Goal: Find specific page/section: Find specific page/section

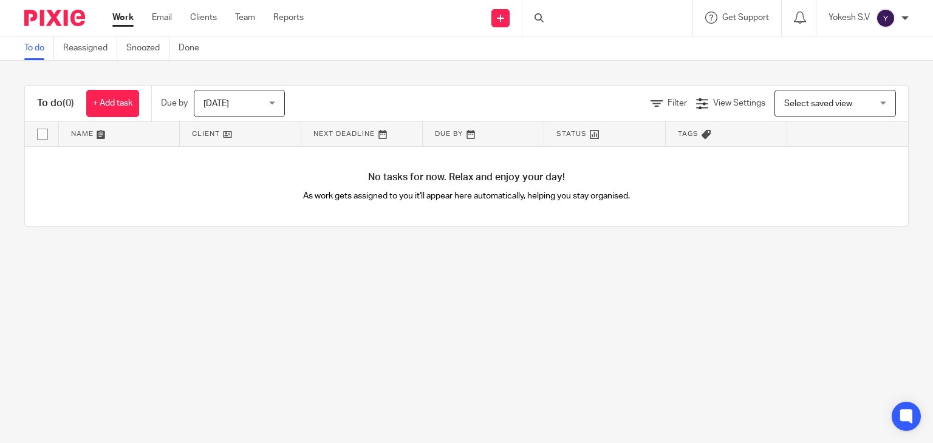
click at [568, 22] on div at bounding box center [607, 18] width 170 height 36
click at [568, 22] on input "Search" at bounding box center [600, 20] width 109 height 11
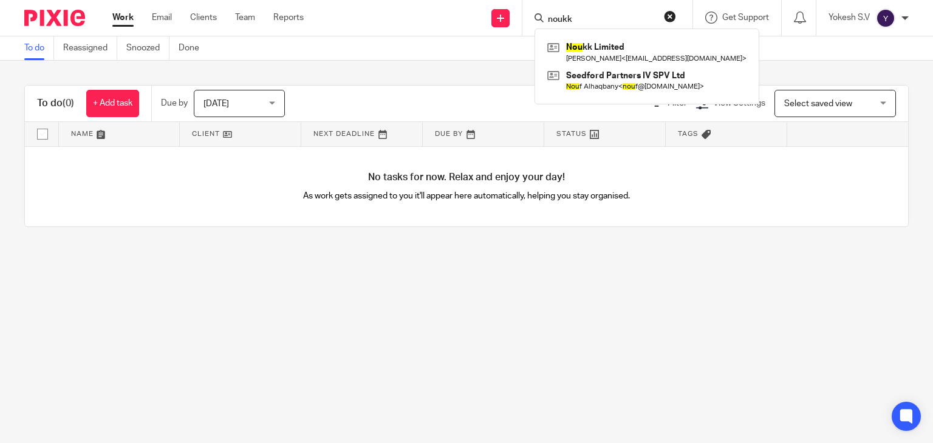
type input "noukk"
click button "submit" at bounding box center [0, 0] width 0 height 0
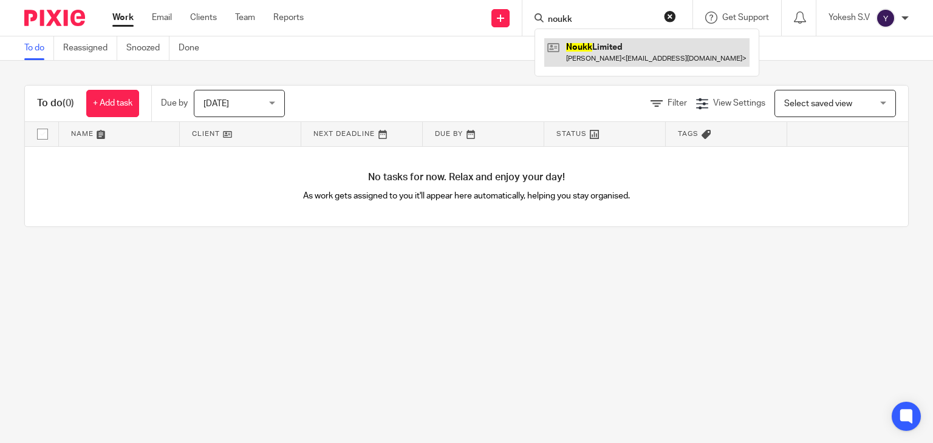
click at [609, 59] on link at bounding box center [646, 52] width 205 height 28
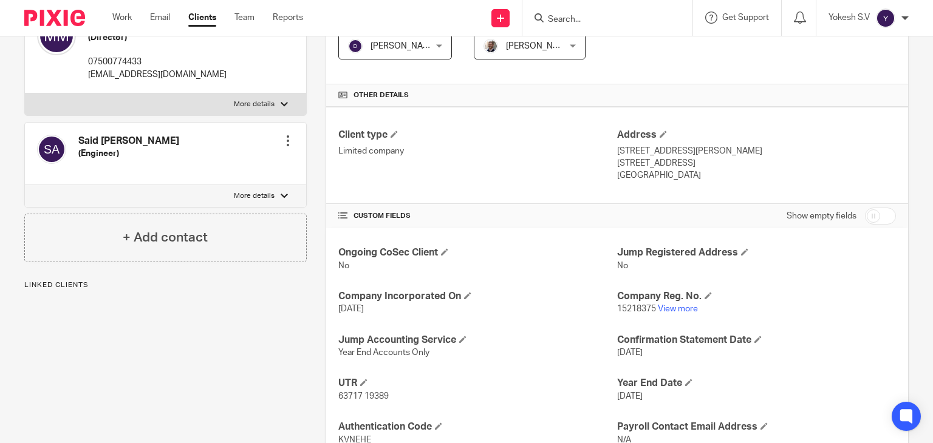
scroll to position [247, 0]
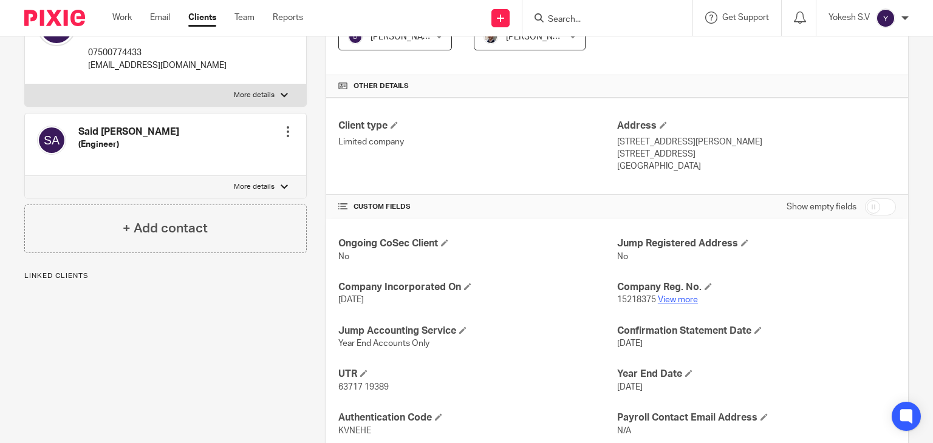
click at [678, 300] on link "View more" at bounding box center [678, 300] width 40 height 9
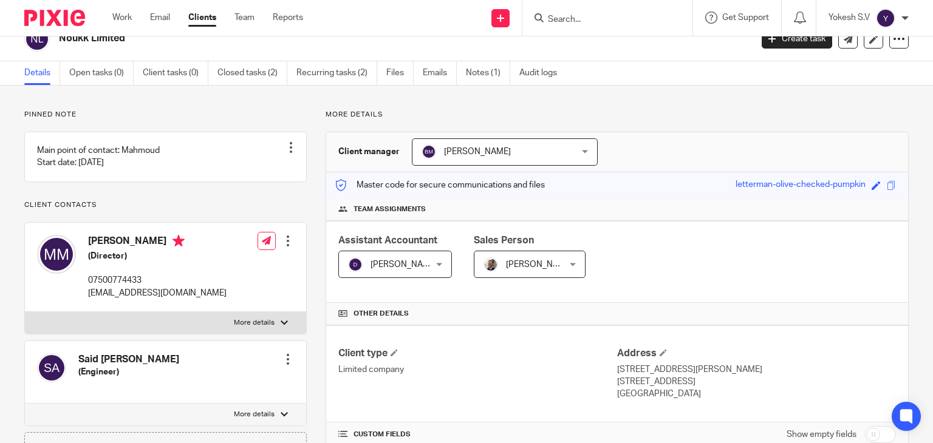
scroll to position [0, 0]
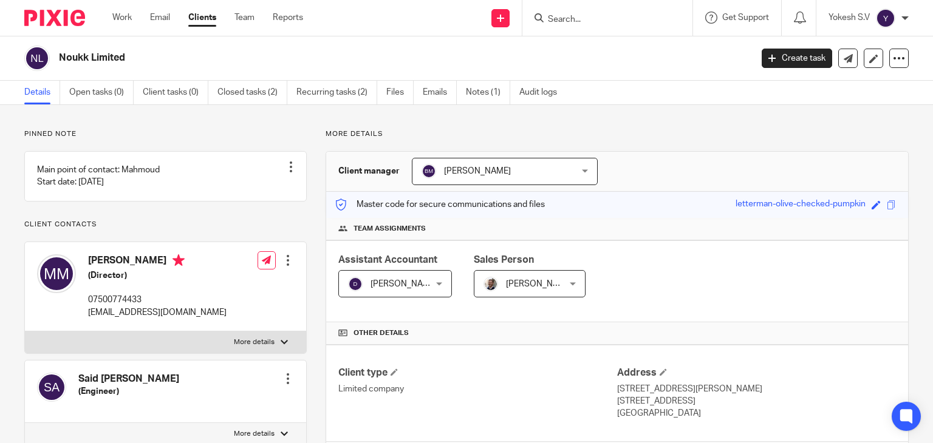
click at [577, 21] on input "Search" at bounding box center [600, 20] width 109 height 11
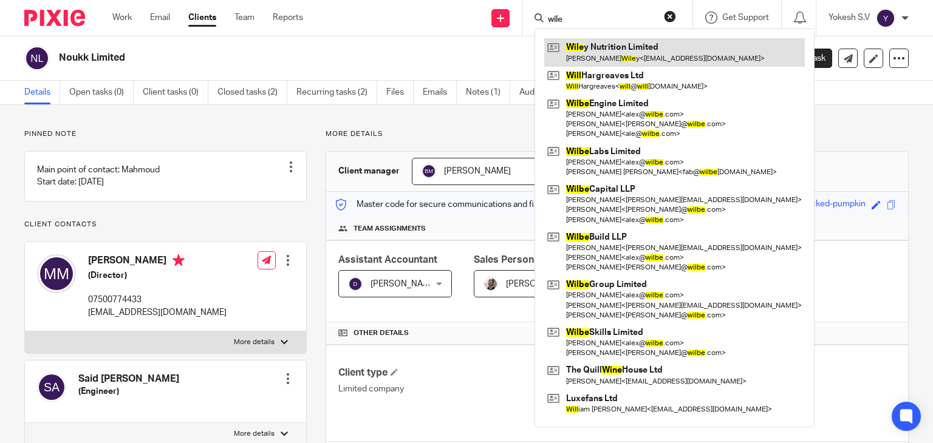
type input "wile"
click at [576, 52] on link at bounding box center [674, 52] width 260 height 28
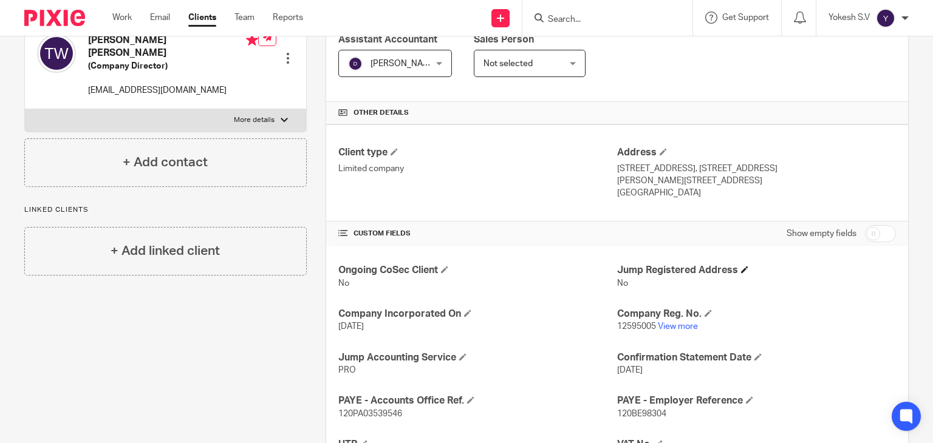
scroll to position [221, 0]
click at [683, 327] on link "View more" at bounding box center [678, 326] width 40 height 9
drag, startPoint x: 622, startPoint y: 281, endPoint x: 591, endPoint y: 275, distance: 31.4
click at [591, 275] on div "Ongoing CoSec Client No Jump Registered Address No Company Incorporated On [DAT…" at bounding box center [617, 428] width 582 height 367
click at [652, 289] on div "Ongoing CoSec Client No Jump Registered Address No Company Incorporated On 11 M…" at bounding box center [617, 428] width 582 height 367
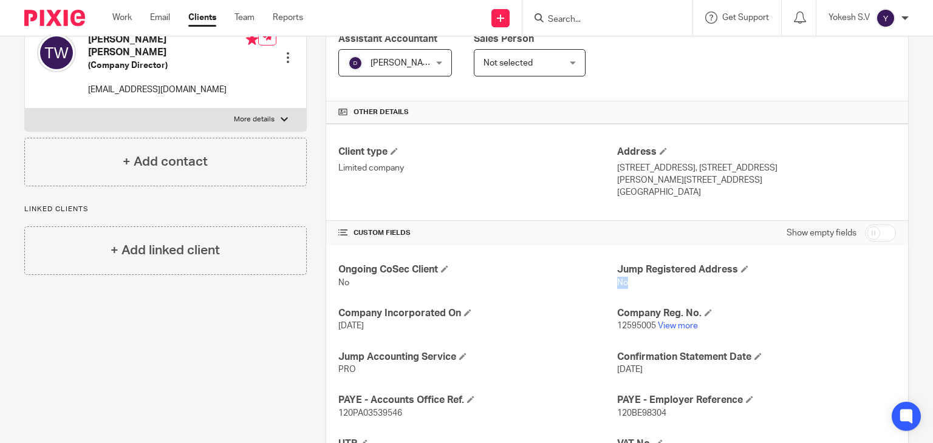
drag, startPoint x: 621, startPoint y: 282, endPoint x: 611, endPoint y: 282, distance: 9.7
click at [617, 282] on span "No" at bounding box center [622, 283] width 11 height 9
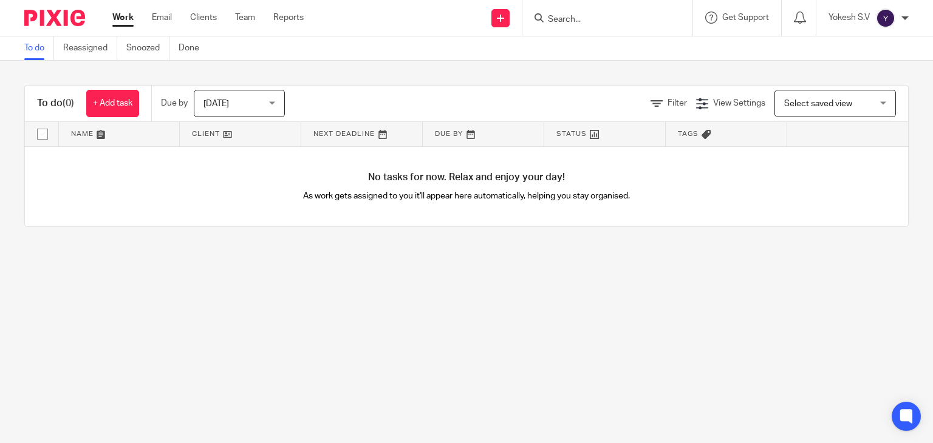
click at [568, 18] on input "Search" at bounding box center [600, 20] width 109 height 11
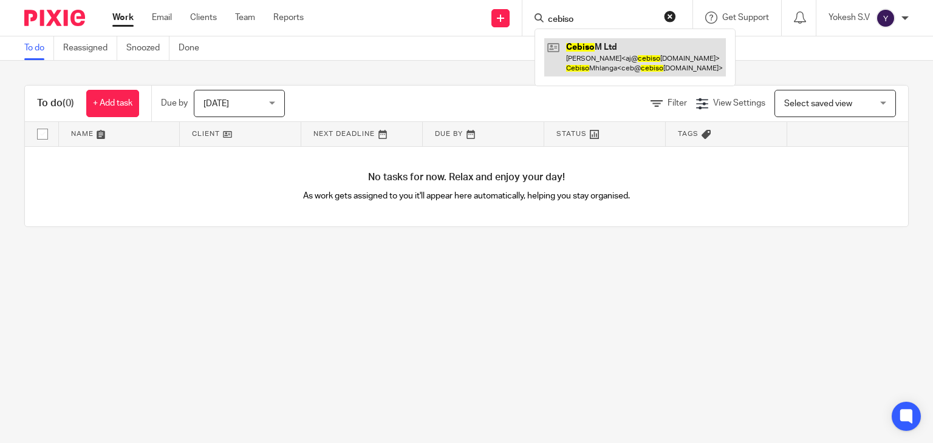
type input "cebiso"
click at [607, 55] on link at bounding box center [635, 57] width 182 height 38
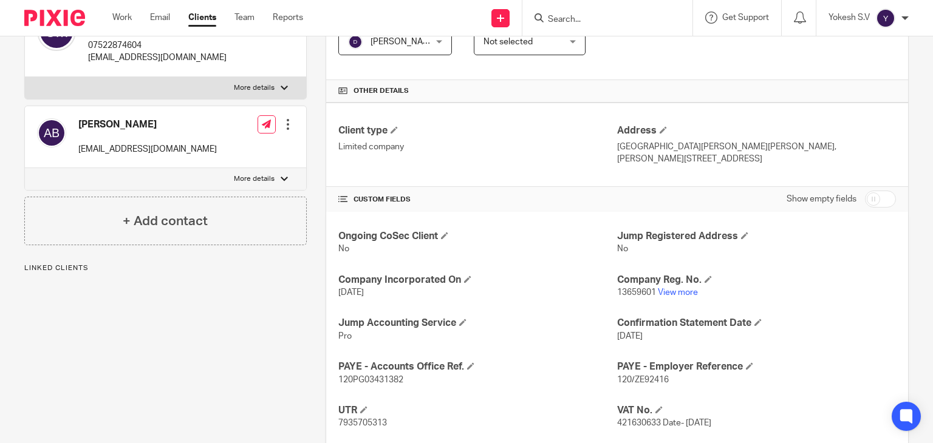
scroll to position [243, 0]
click at [669, 288] on link "View more" at bounding box center [678, 292] width 40 height 9
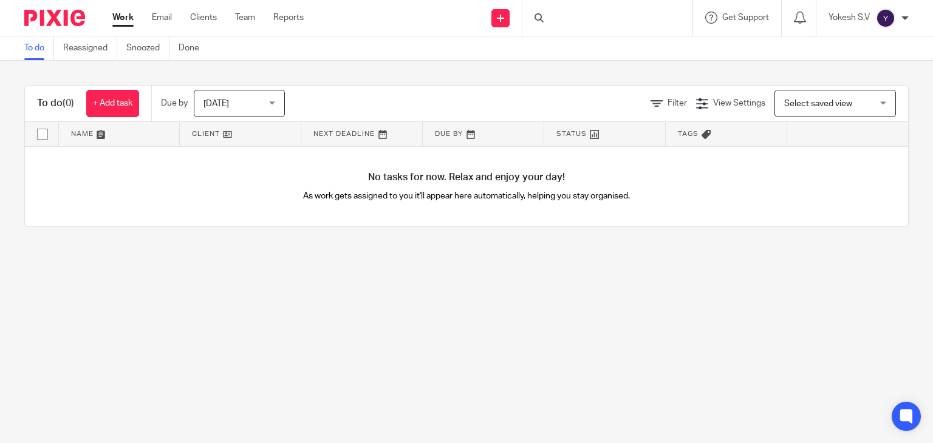
click at [563, 18] on div at bounding box center [607, 18] width 170 height 36
click at [562, 16] on input "Search" at bounding box center [600, 20] width 109 height 11
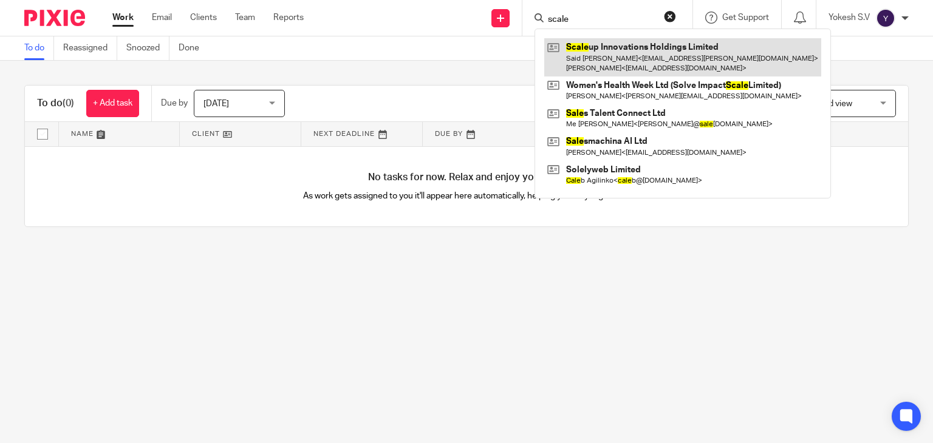
type input "scale"
click at [592, 47] on link at bounding box center [682, 57] width 277 height 38
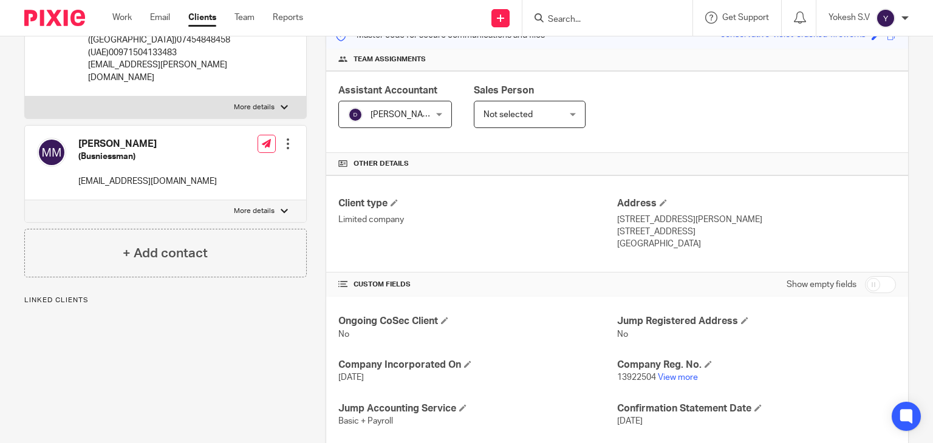
scroll to position [186, 0]
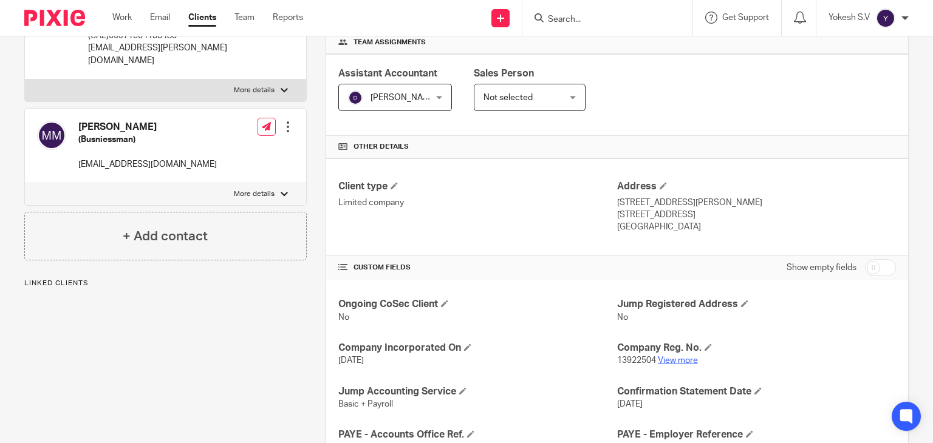
click at [680, 362] on link "View more" at bounding box center [678, 360] width 40 height 9
